Goal: Transaction & Acquisition: Purchase product/service

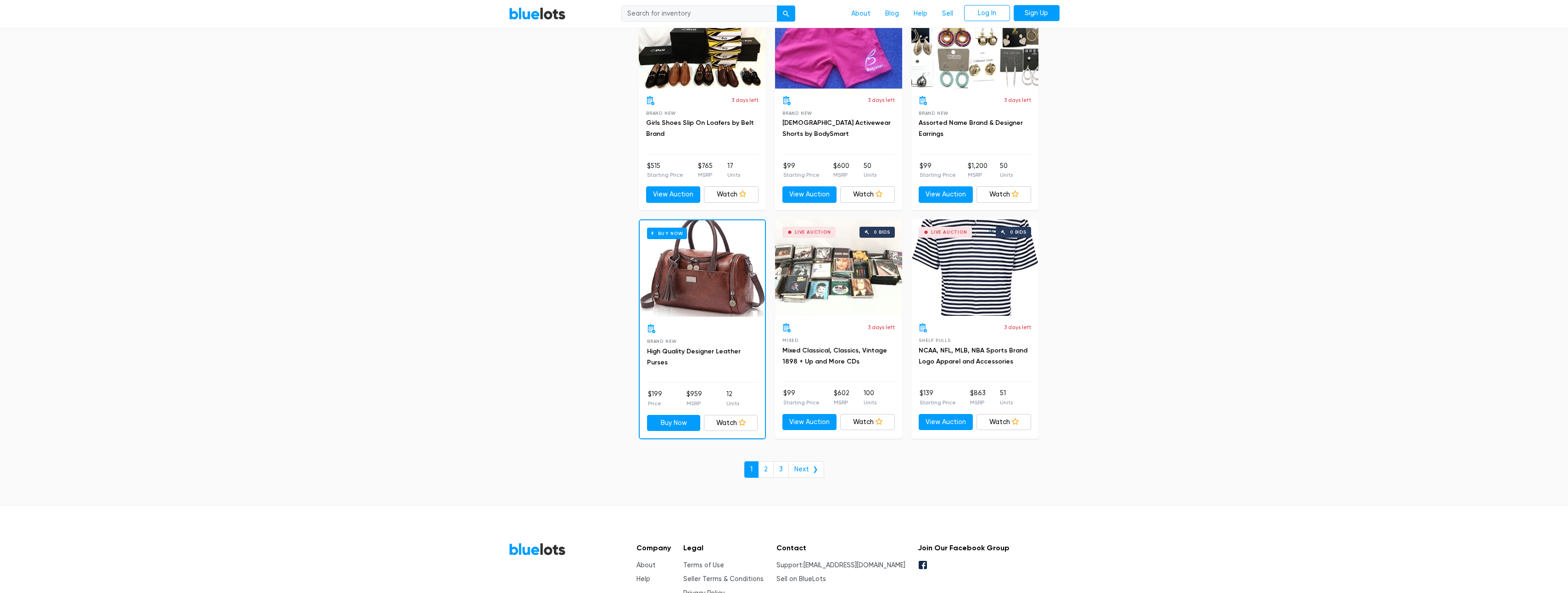
scroll to position [3794, 0]
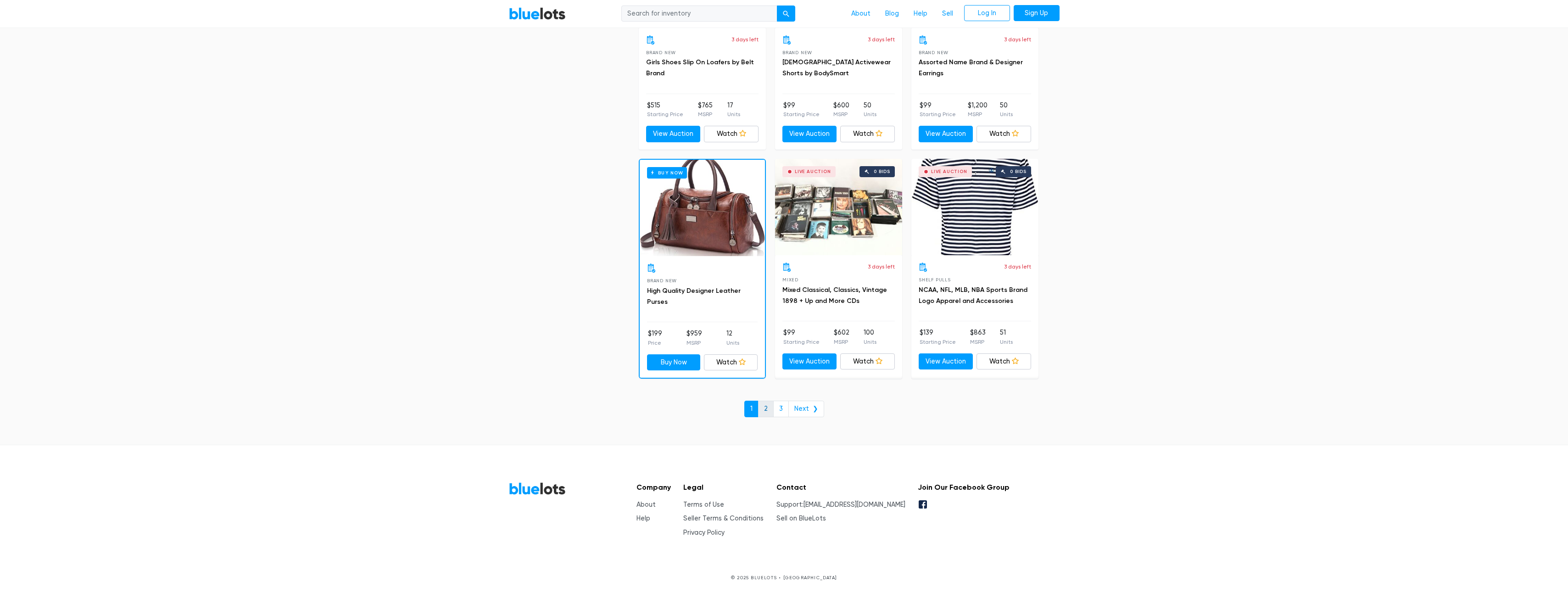
click at [761, 406] on link "2" at bounding box center [766, 408] width 16 height 17
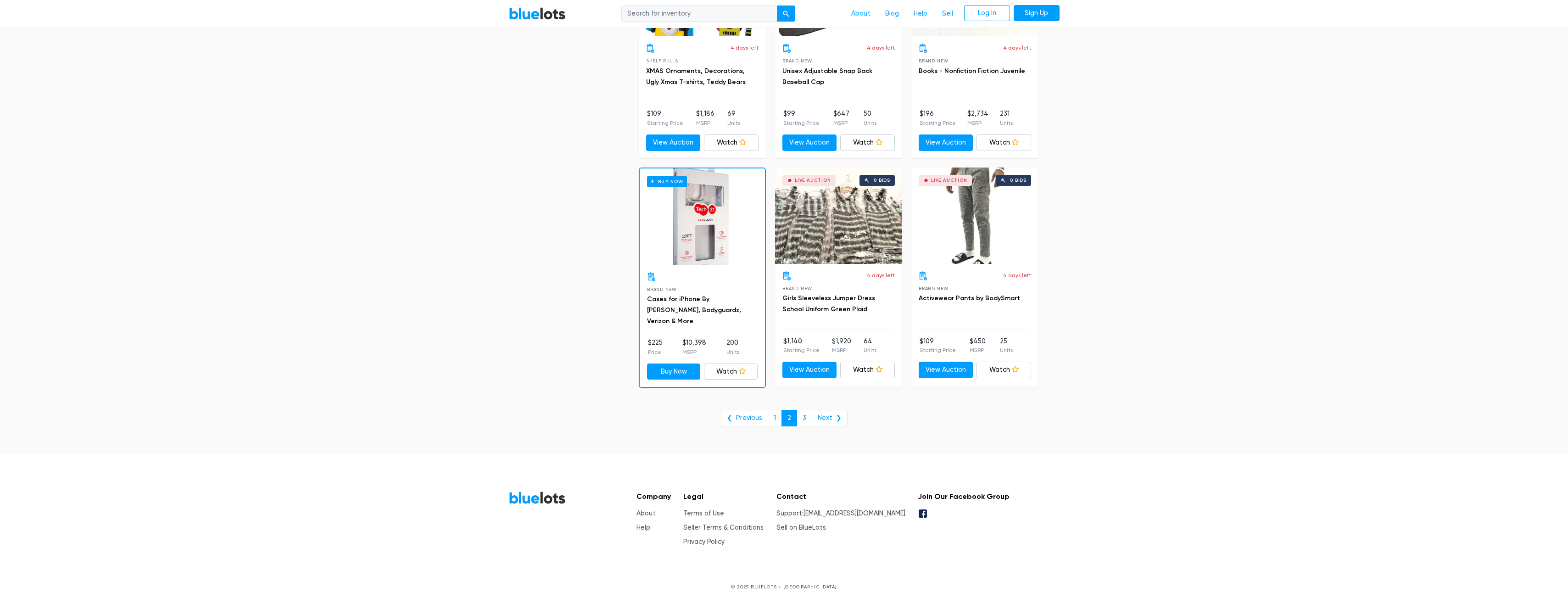
scroll to position [3579, 0]
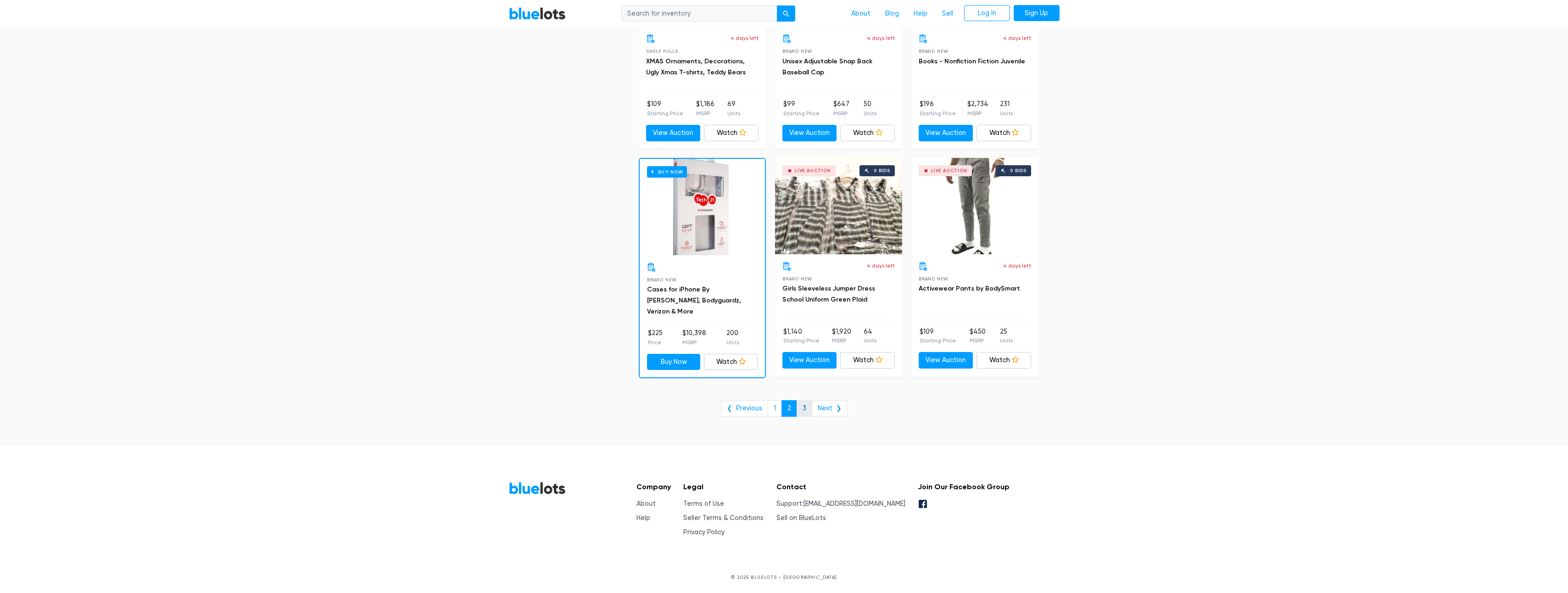
click at [803, 407] on link "3" at bounding box center [805, 408] width 16 height 17
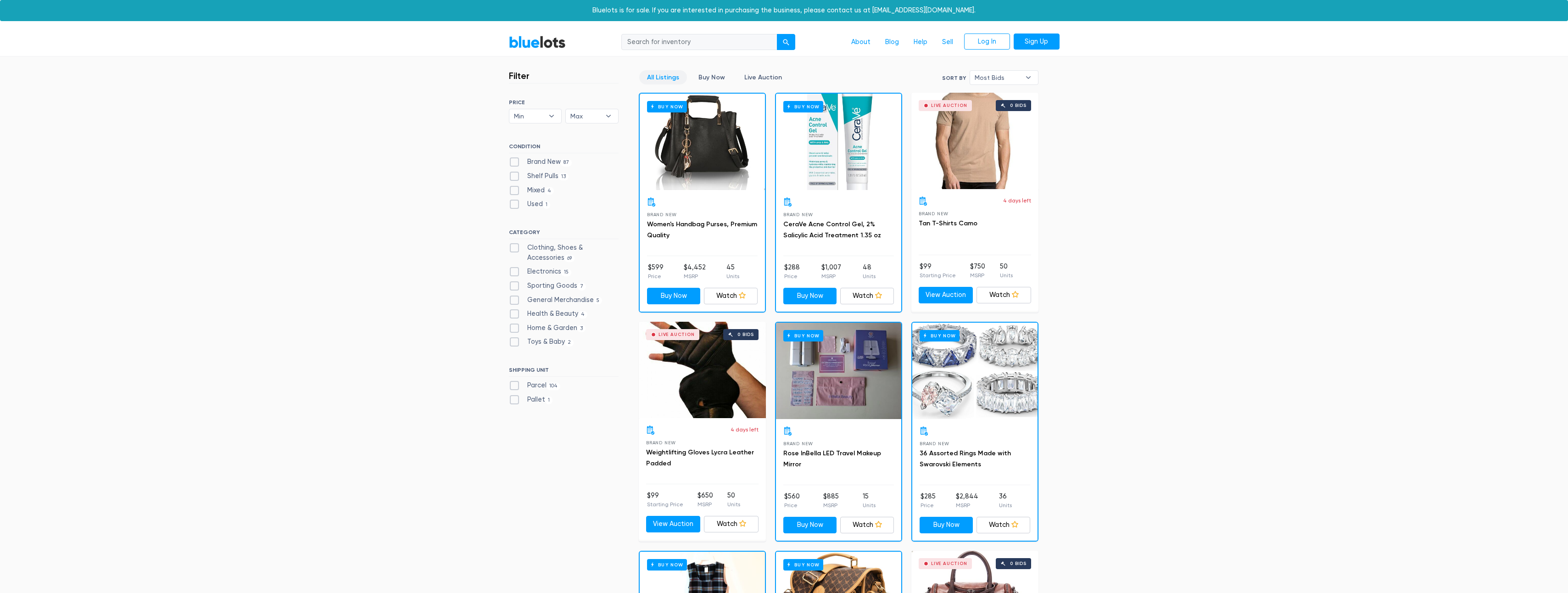
click at [515, 313] on label "Health & Beauty 4" at bounding box center [548, 314] width 79 height 10
click at [515, 313] on Beauty"] "Health & Beauty 4" at bounding box center [511, 311] width 6 height 6
checkbox Beauty"] "true"
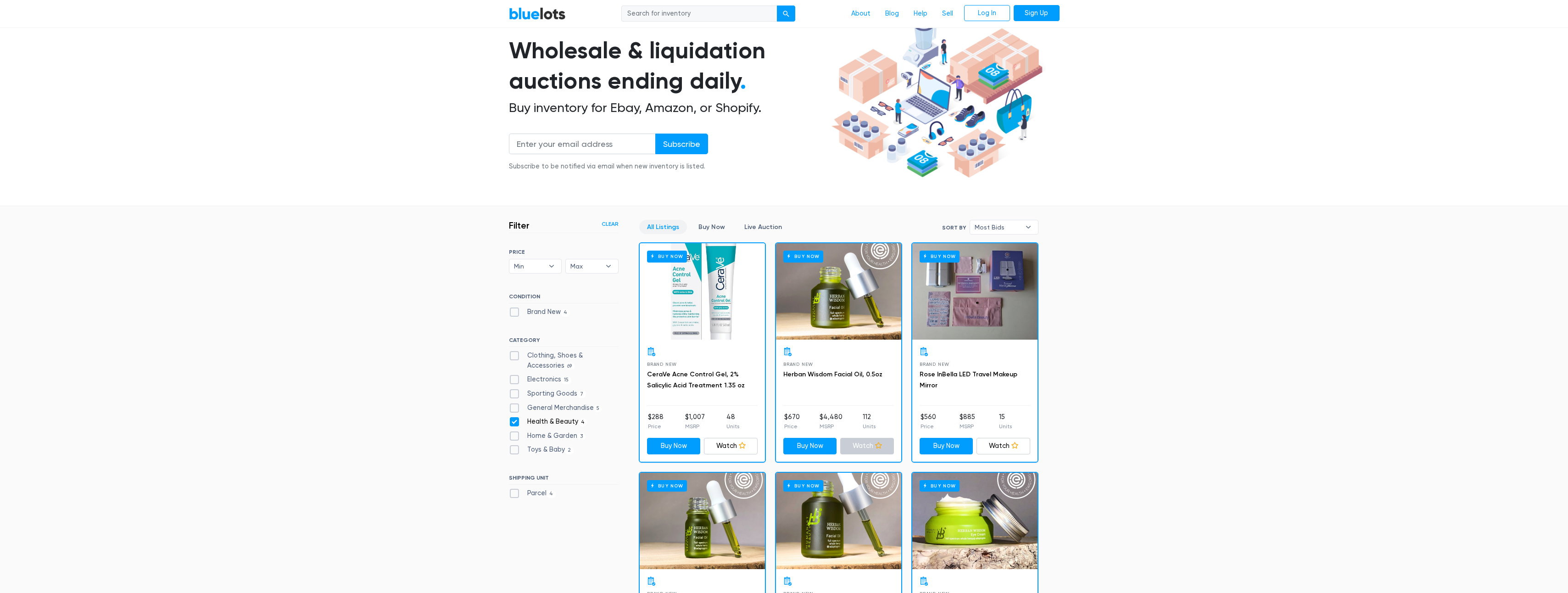
scroll to position [64, 0]
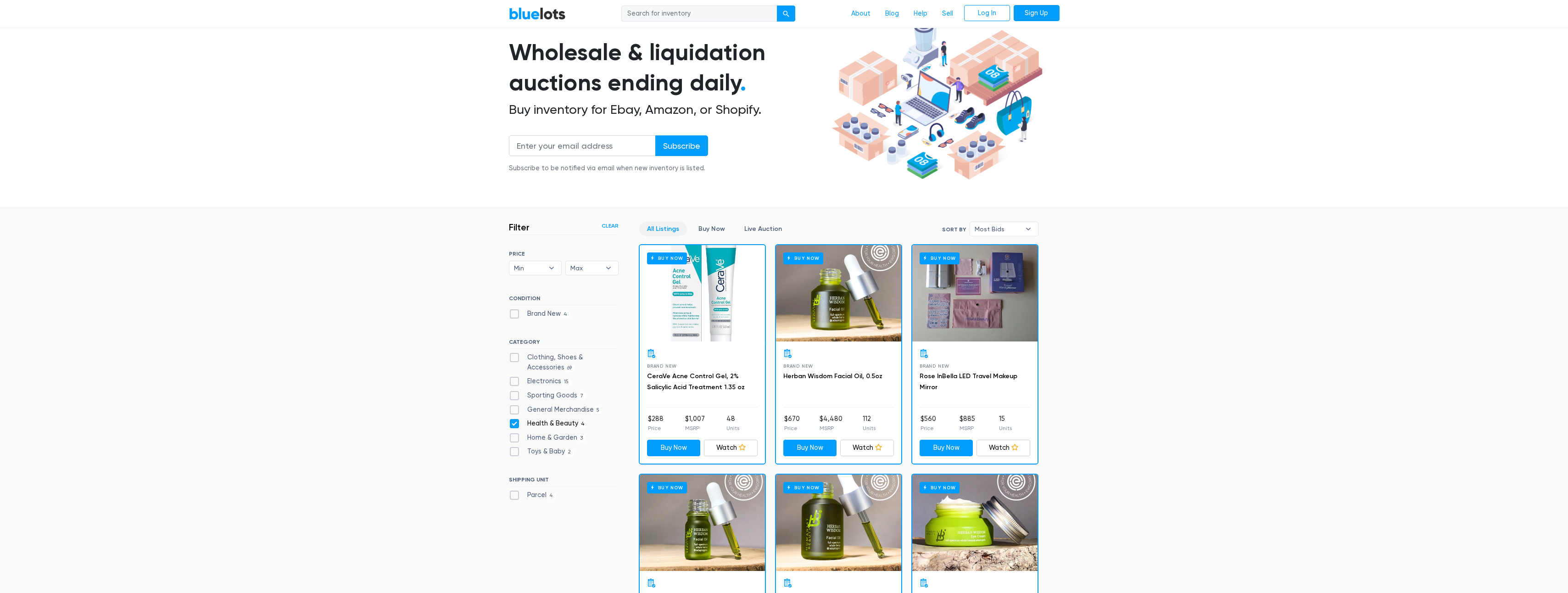
click at [551, 380] on label "Electronics 15" at bounding box center [540, 381] width 63 height 10
click at [515, 380] on input "Electronics 15" at bounding box center [511, 379] width 6 height 6
checkbox input "true"
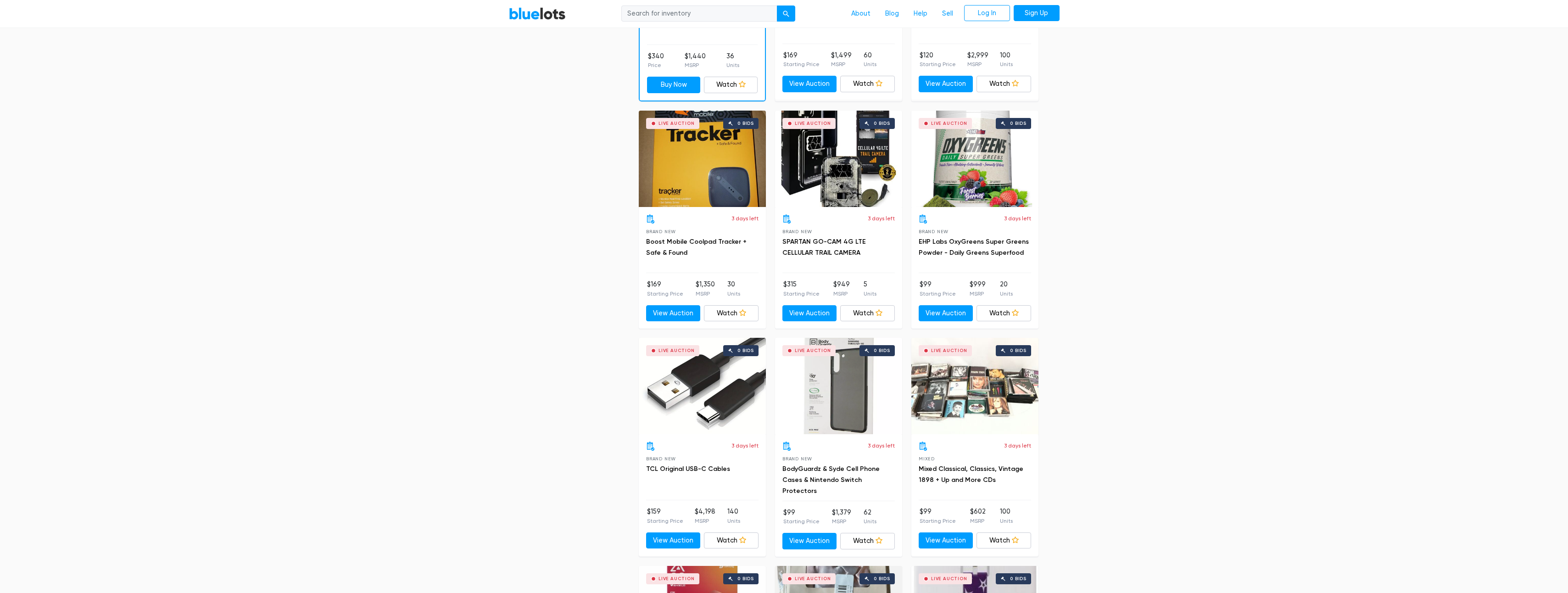
scroll to position [889, 0]
